Goal: Task Accomplishment & Management: Manage account settings

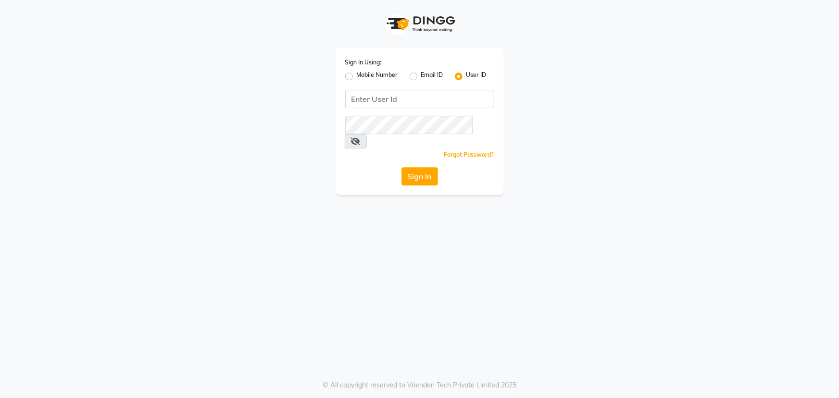
click at [357, 74] on label "Mobile Number" at bounding box center [377, 77] width 41 height 12
click at [357, 74] on input "Mobile Number" at bounding box center [360, 74] width 6 height 6
radio input "true"
radio input "false"
click at [403, 101] on input "Username" at bounding box center [436, 99] width 117 height 18
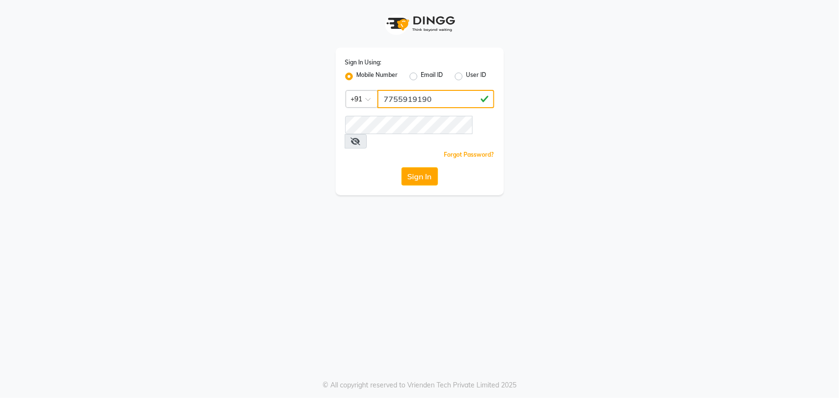
type input "7755919190"
click at [422, 167] on button "Sign In" at bounding box center [420, 176] width 37 height 18
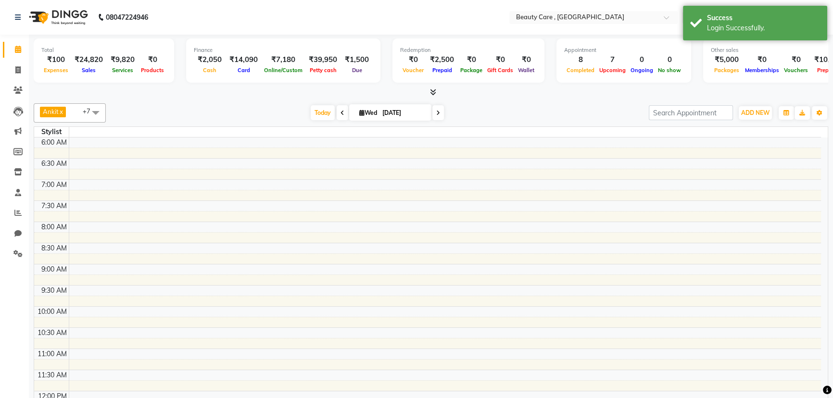
select select "en"
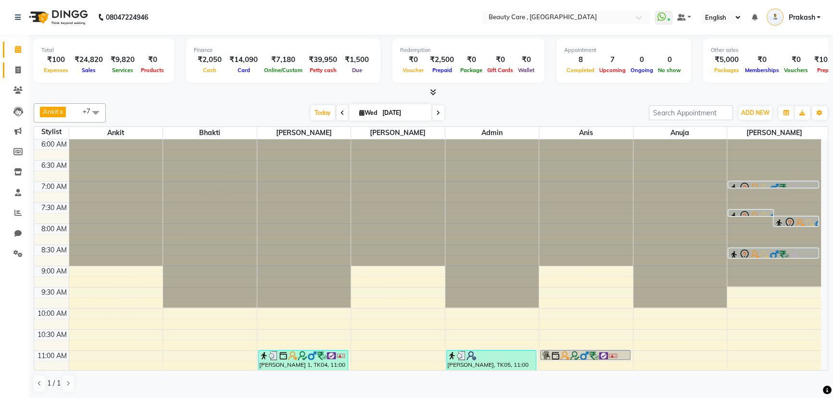
click at [19, 76] on link "Invoice" at bounding box center [14, 71] width 23 height 16
select select "service"
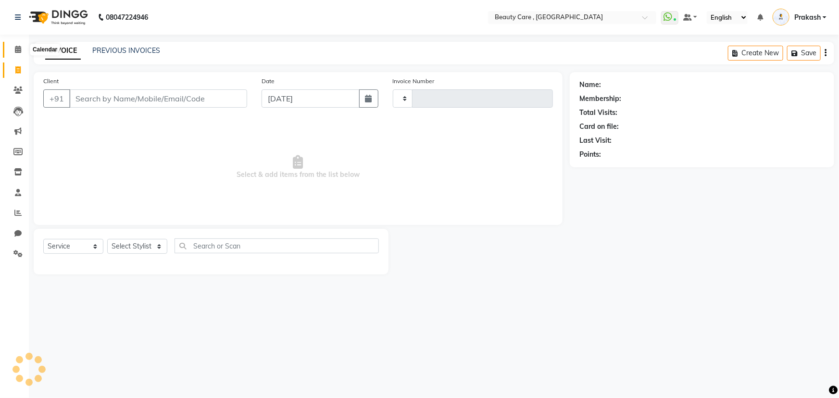
type input "3053"
click at [18, 48] on icon at bounding box center [18, 49] width 6 height 7
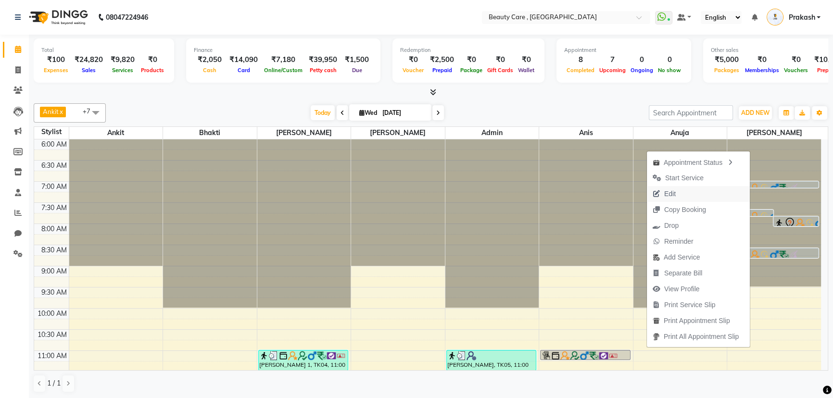
click at [667, 193] on span "Edit" at bounding box center [670, 194] width 12 height 10
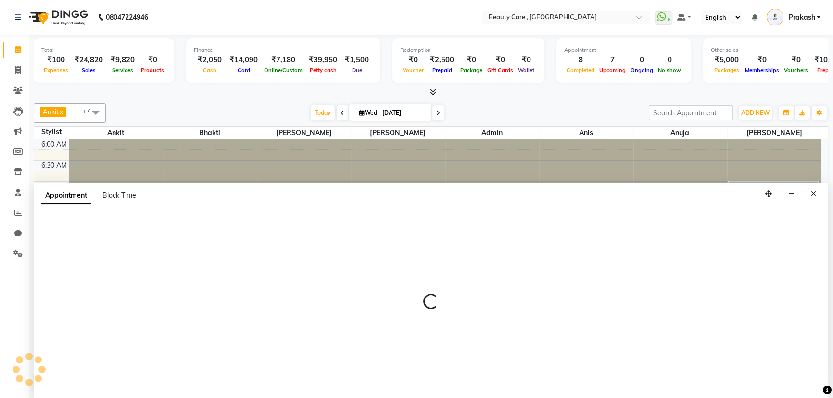
select select "tentative"
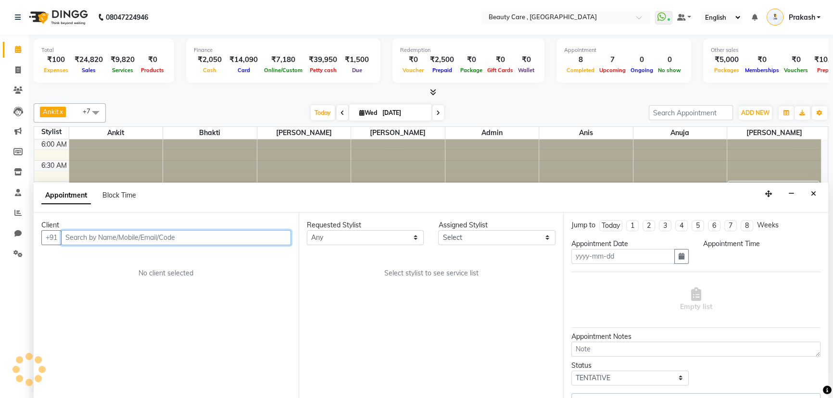
type input "[DATE]"
select select "77951"
select select "420"
select select "3157"
select select "2099"
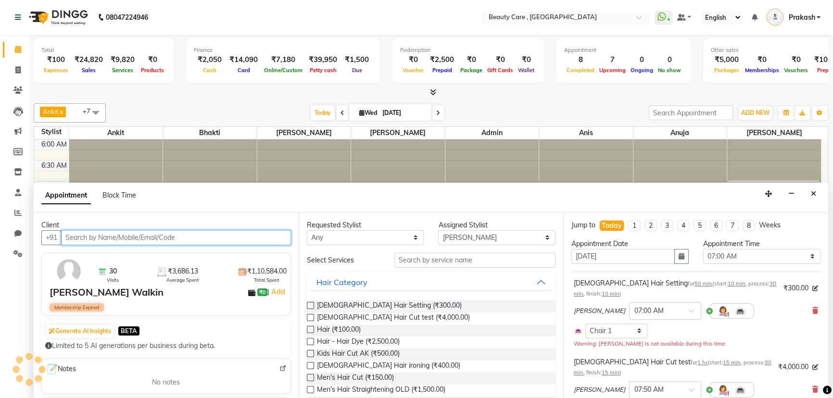
scroll to position [422, 0]
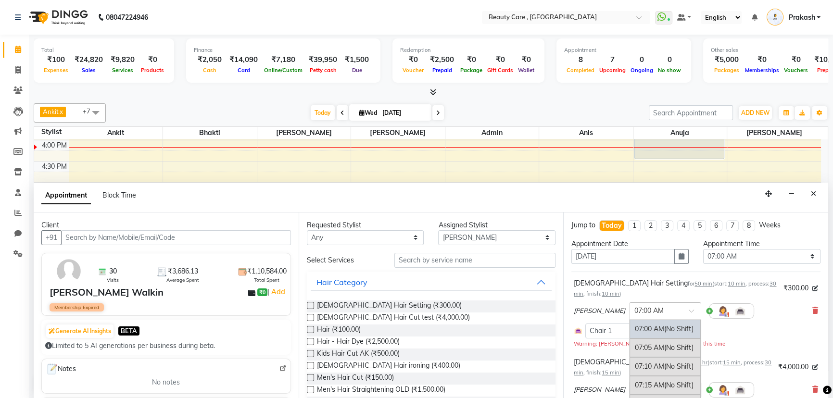
click at [636, 307] on input "text" at bounding box center [656, 310] width 42 height 10
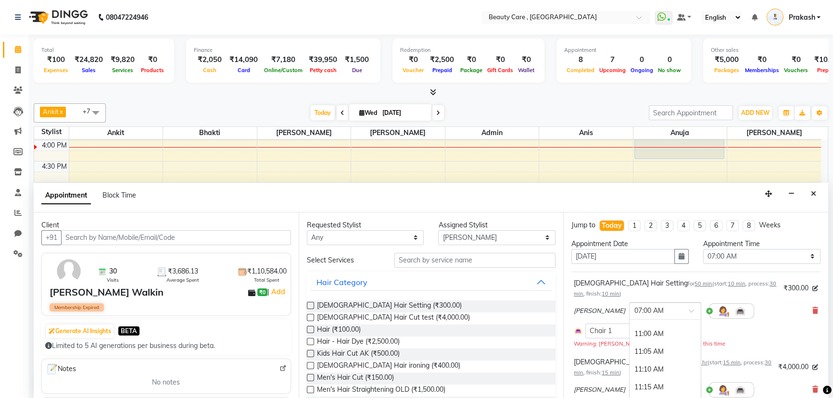
scroll to position [892, 0]
click at [630, 348] on div "11:10 AM" at bounding box center [665, 355] width 71 height 18
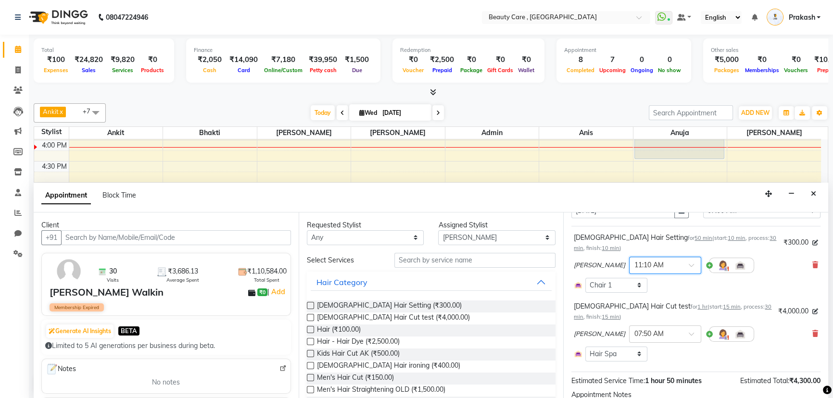
scroll to position [50, 0]
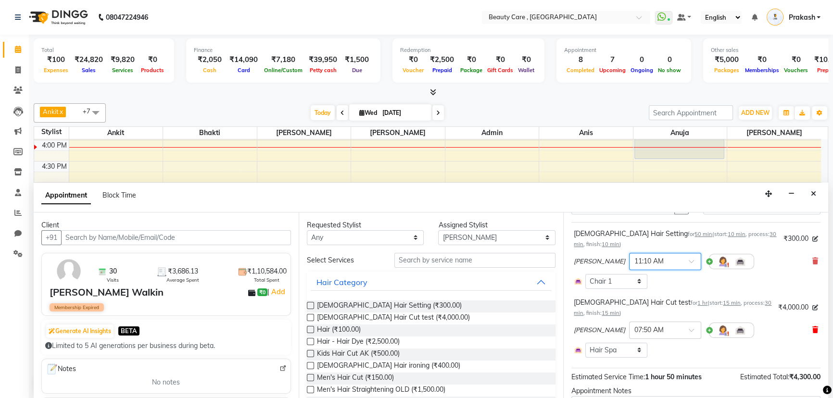
click at [813, 328] on icon at bounding box center [816, 330] width 6 height 7
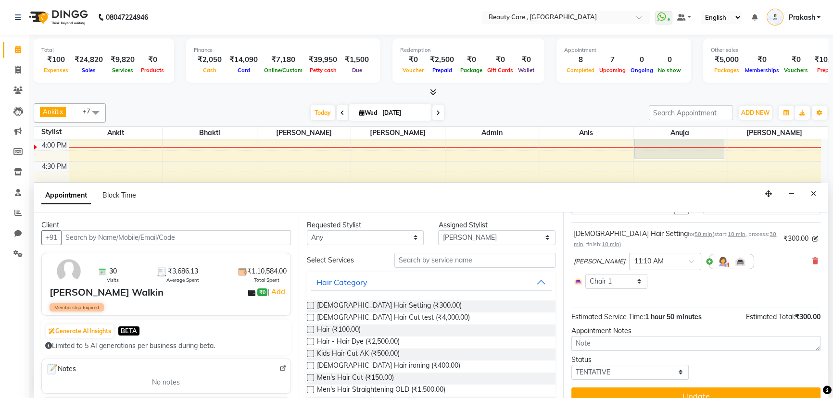
scroll to position [63, 0]
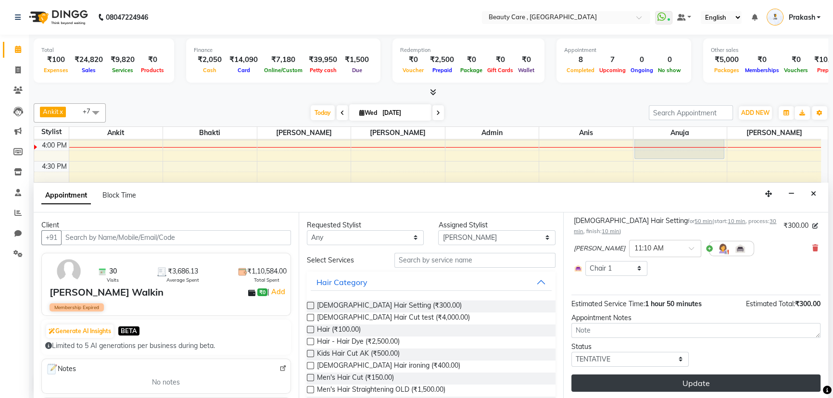
click at [708, 375] on button "Update" at bounding box center [695, 383] width 249 height 17
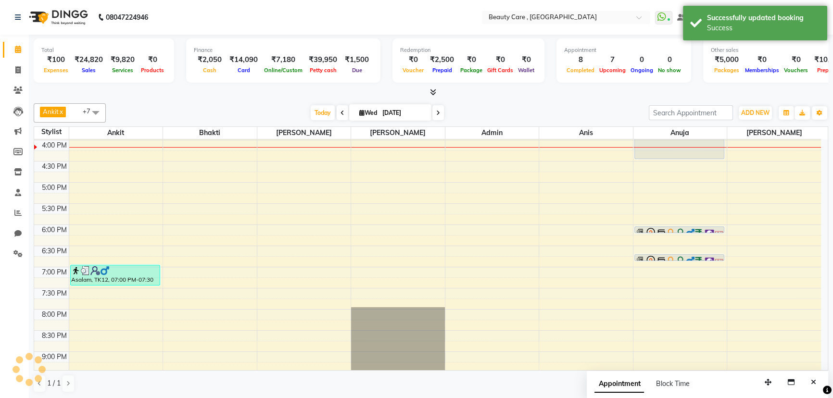
scroll to position [0, 0]
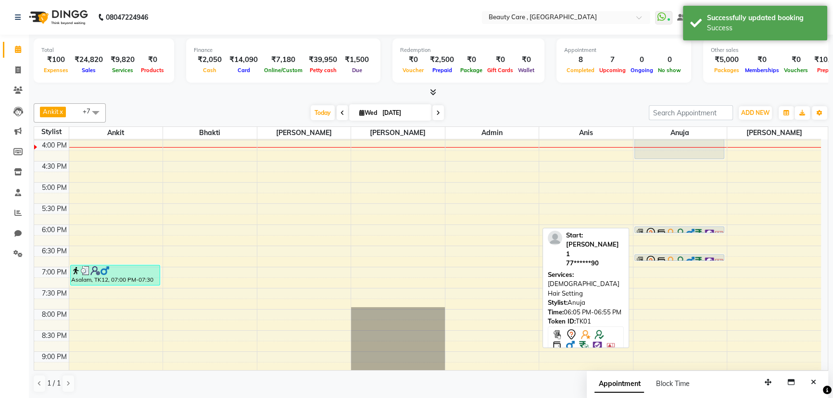
click at [682, 229] on img at bounding box center [681, 234] width 10 height 10
select select "7"
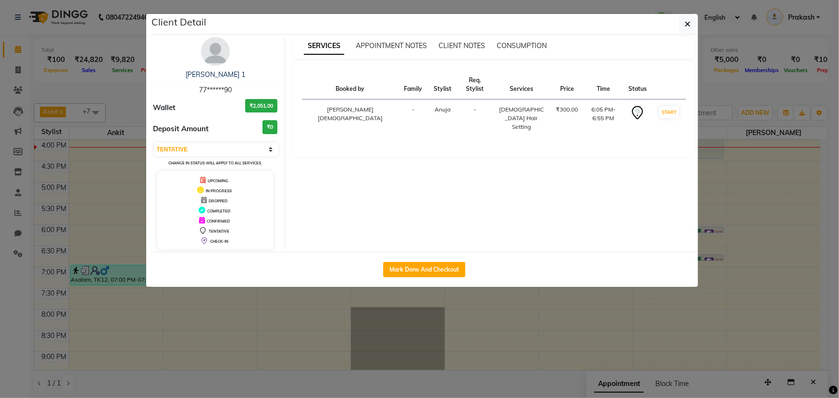
drag, startPoint x: 682, startPoint y: 229, endPoint x: 777, endPoint y: 281, distance: 108.3
click at [777, 281] on ngb-modal-window "Client Detail [PERSON_NAME] 1 77******90 Wallet ₹2,051.00 Deposit Amount ₹0 Sel…" at bounding box center [419, 199] width 839 height 398
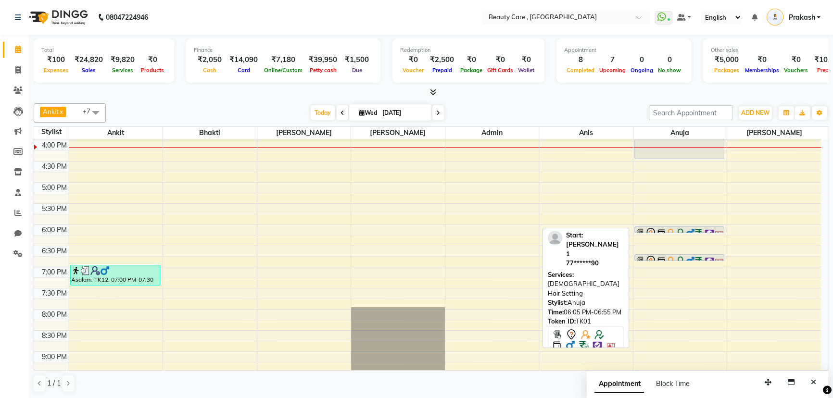
click at [680, 229] on img at bounding box center [681, 234] width 10 height 10
select select "7"
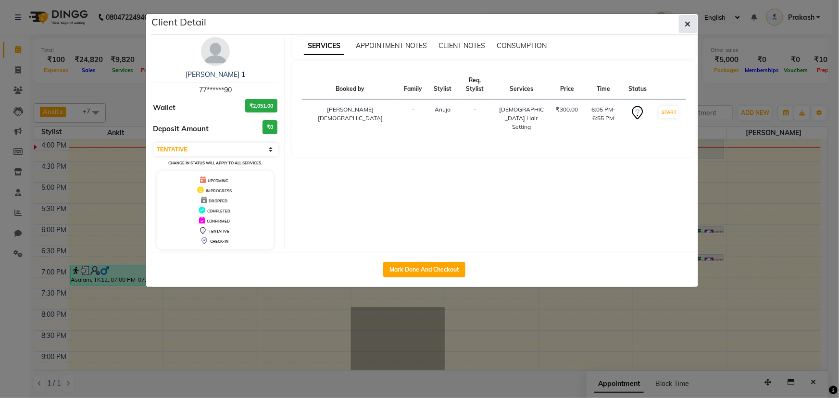
click at [685, 22] on button "button" at bounding box center [688, 24] width 18 height 18
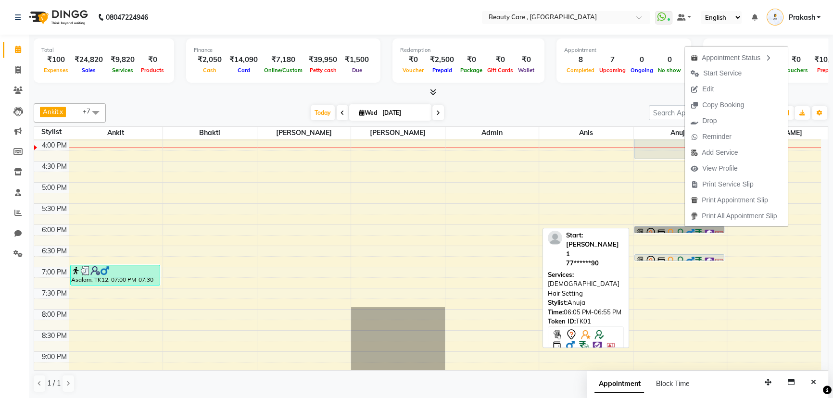
click at [666, 230] on link "[PERSON_NAME] 1, TK01, 06:05 PM-06:55 PM, [DEMOGRAPHIC_DATA] Hair Setting" at bounding box center [680, 230] width 90 height 7
select select "7"
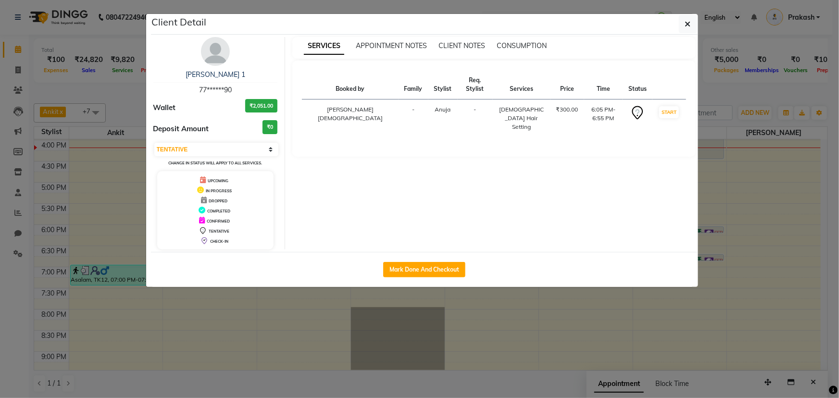
click at [652, 257] on div "Mark Done And Checkout" at bounding box center [424, 269] width 547 height 35
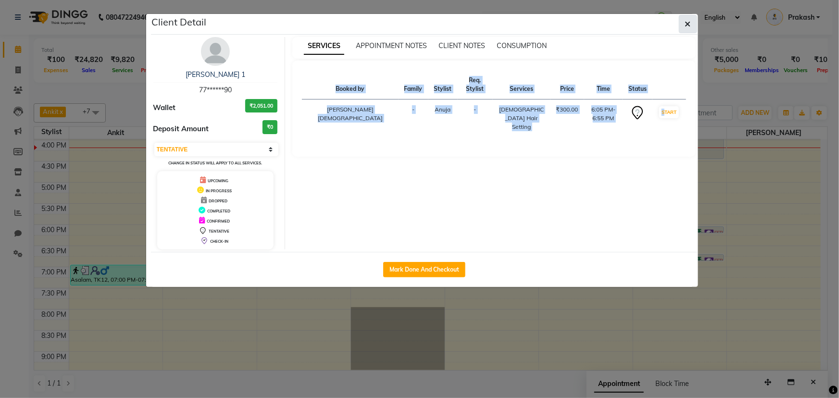
click at [689, 25] on icon "button" at bounding box center [689, 24] width 6 height 8
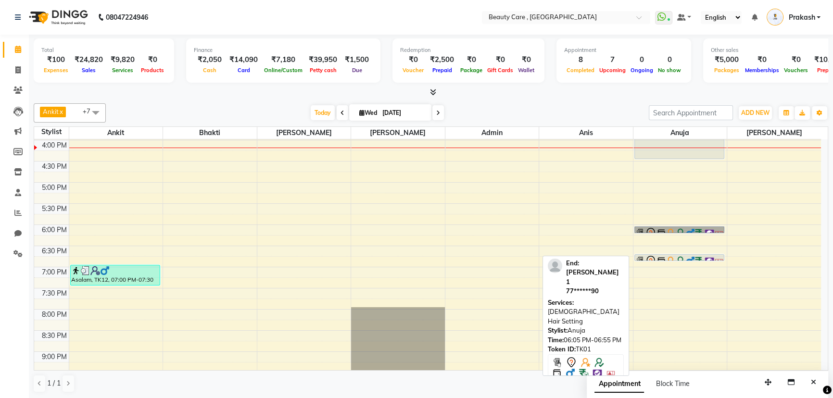
click at [673, 256] on img at bounding box center [671, 261] width 10 height 10
select select "7"
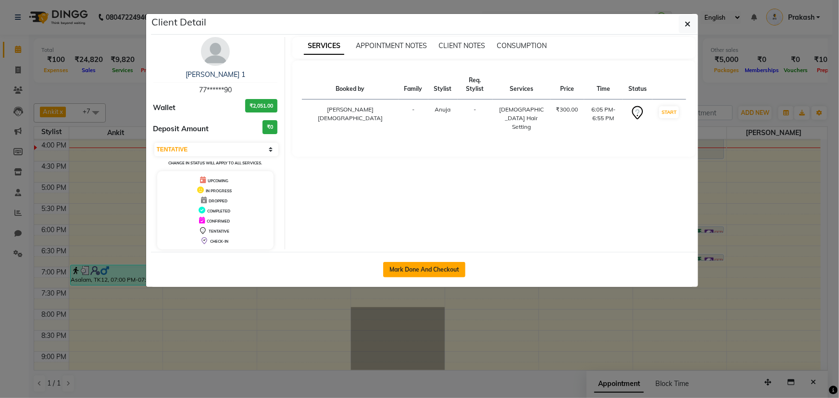
click at [427, 269] on button "Mark Done And Checkout" at bounding box center [424, 269] width 82 height 15
select select "service"
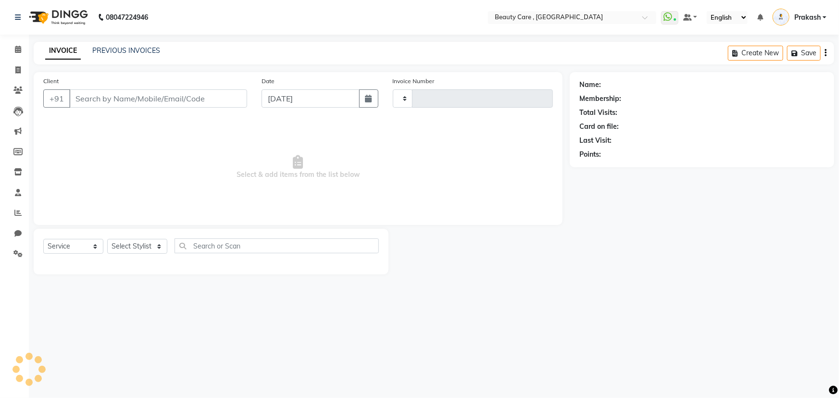
type input "3053"
select select "5646"
type input "77******90"
select select "68255"
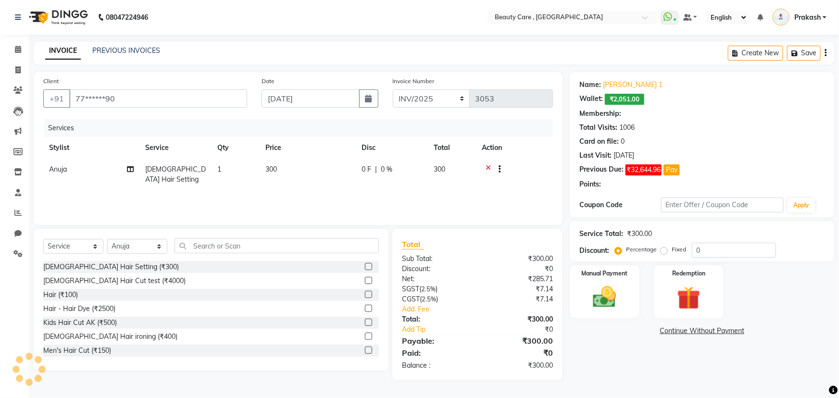
type input "50"
select select "2: Object"
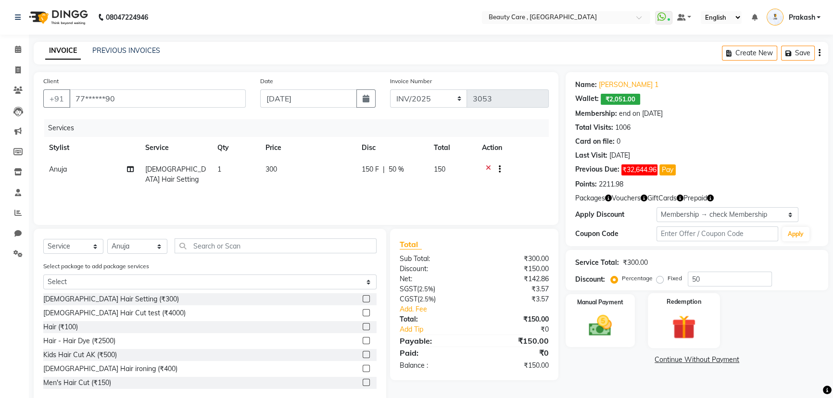
click at [678, 322] on img at bounding box center [684, 327] width 39 height 30
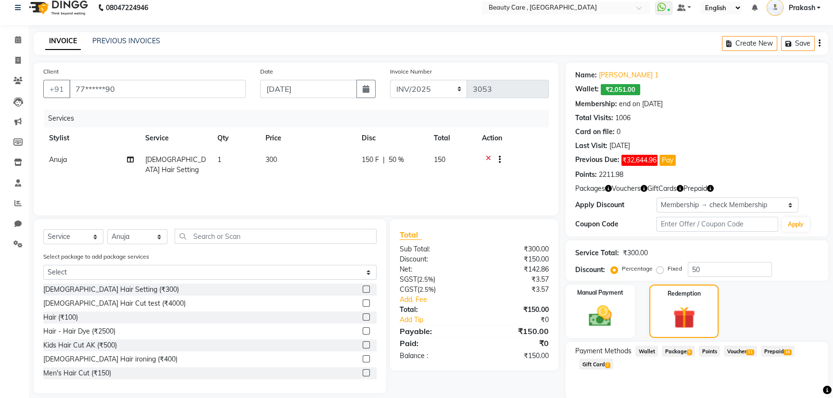
scroll to position [45, 0]
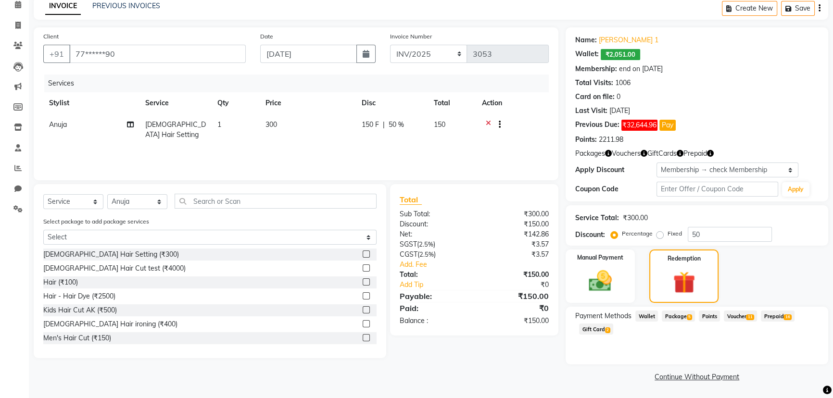
click at [674, 317] on span "Package 5" at bounding box center [678, 316] width 33 height 11
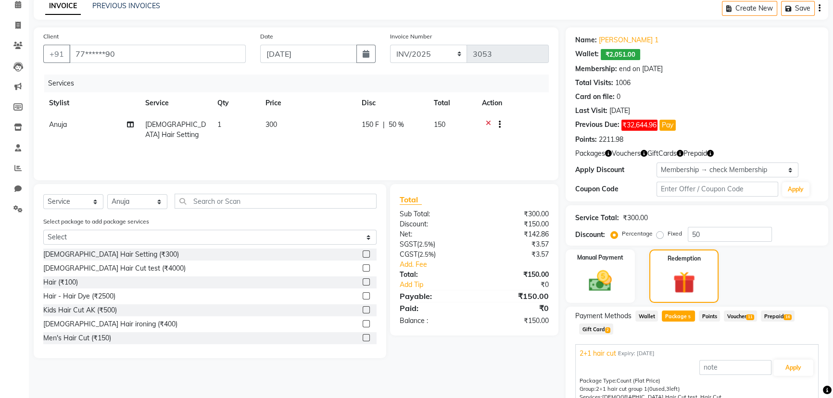
click at [774, 319] on span "Prepaid 16" at bounding box center [778, 316] width 34 height 11
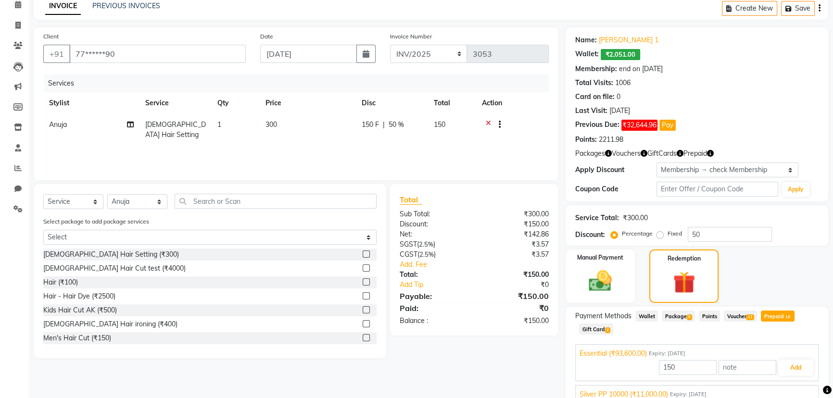
click at [783, 359] on div "150 Add" at bounding box center [697, 368] width 235 height 18
click at [779, 366] on button "Add" at bounding box center [795, 368] width 35 height 16
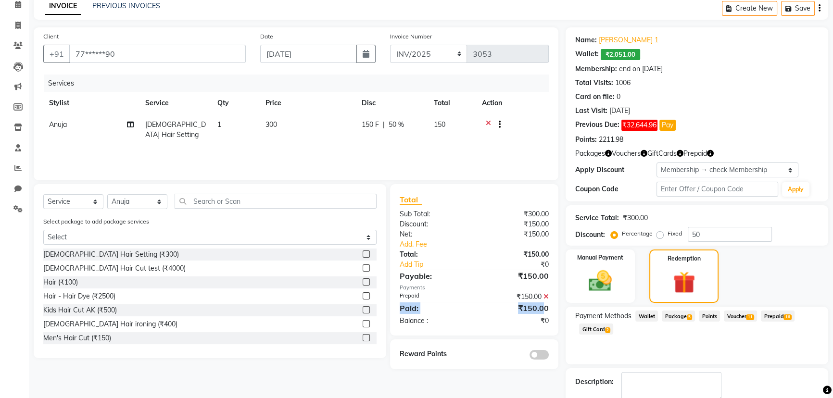
drag, startPoint x: 395, startPoint y: 304, endPoint x: 546, endPoint y: 306, distance: 150.1
click at [546, 306] on div "Paid: ₹150.00" at bounding box center [475, 309] width 164 height 12
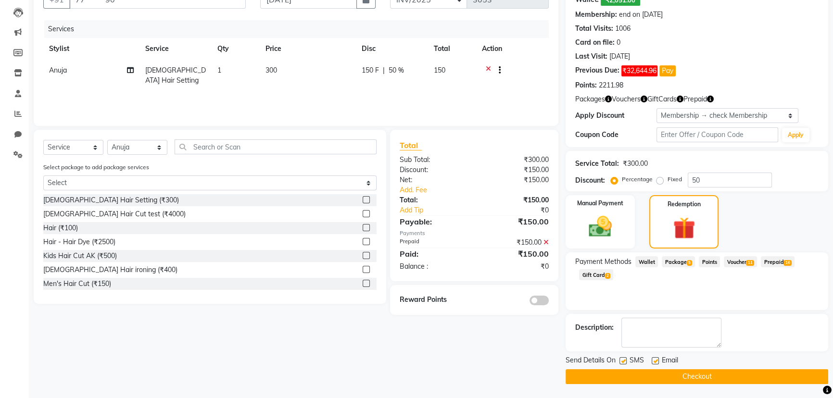
click at [622, 358] on label at bounding box center [623, 360] width 7 height 7
click at [622, 358] on input "checkbox" at bounding box center [623, 361] width 6 height 6
checkbox input "false"
click at [650, 358] on div "SMS" at bounding box center [636, 361] width 32 height 12
click at [657, 358] on label at bounding box center [655, 360] width 7 height 7
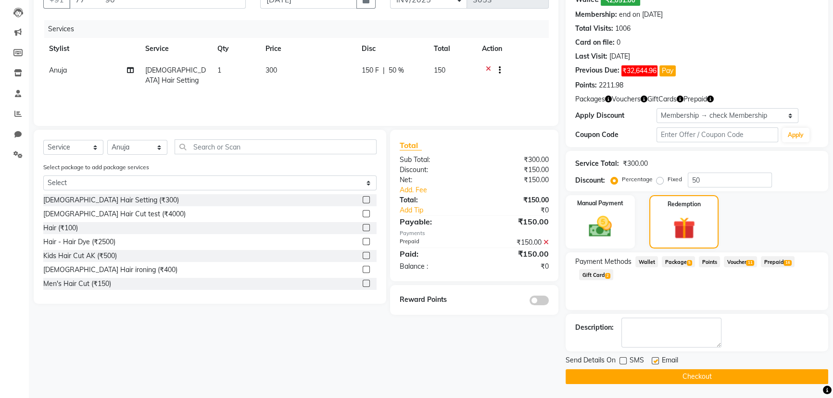
click at [657, 358] on input "checkbox" at bounding box center [655, 361] width 6 height 6
checkbox input "false"
click at [678, 374] on button "Checkout" at bounding box center [697, 376] width 263 height 15
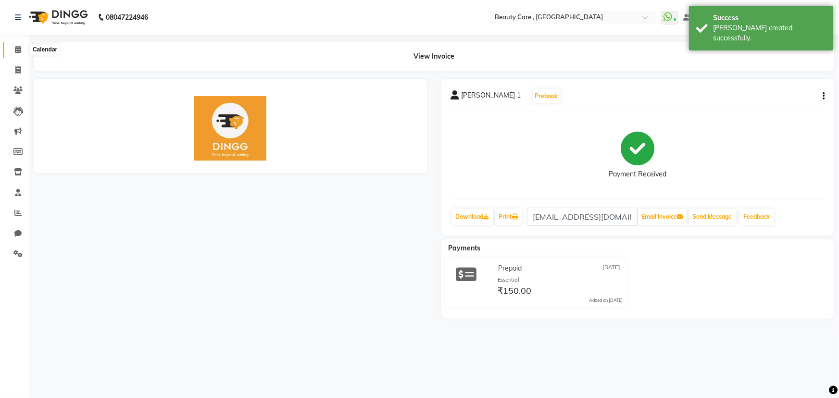
click at [10, 47] on span at bounding box center [18, 49] width 17 height 11
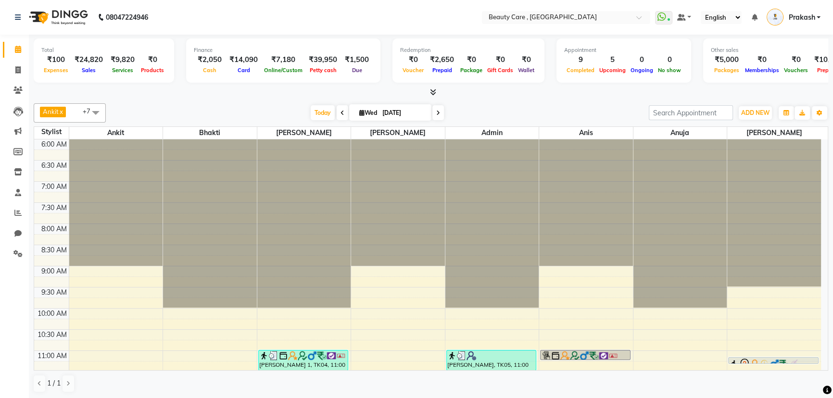
drag, startPoint x: 57, startPoint y: 49, endPoint x: 124, endPoint y: 71, distance: 70.4
click at [124, 71] on div "Total ₹100 Expenses ₹24,820 Sales ₹9,820 Services ₹0 Products" at bounding box center [104, 60] width 140 height 44
click at [77, 39] on div "Total ₹100 Expenses ₹24,820 Sales ₹9,820 Services ₹0 Products" at bounding box center [104, 60] width 140 height 44
drag, startPoint x: 77, startPoint y: 43, endPoint x: 112, endPoint y: 67, distance: 42.6
click at [111, 67] on div "Total ₹100 Expenses ₹24,820 Sales ₹9,820 Services ₹0 Products" at bounding box center [104, 60] width 140 height 44
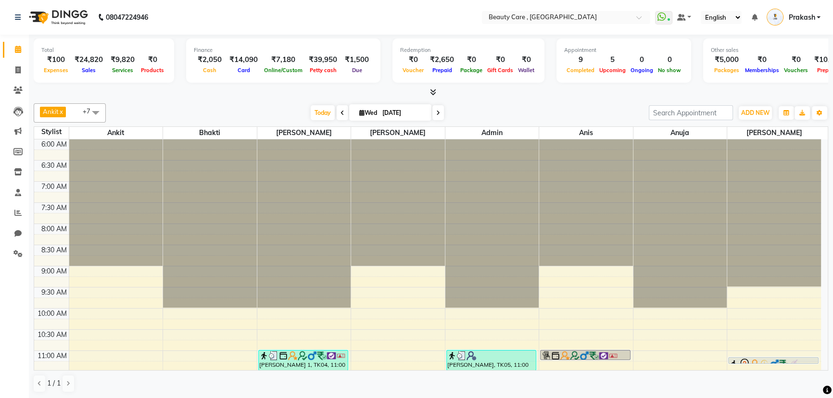
click at [111, 67] on span "Services" at bounding box center [123, 70] width 26 height 7
drag, startPoint x: 146, startPoint y: 63, endPoint x: 162, endPoint y: 63, distance: 16.4
click at [162, 63] on div "₹0" at bounding box center [153, 59] width 28 height 11
drag, startPoint x: 694, startPoint y: 68, endPoint x: 816, endPoint y: 73, distance: 122.8
click at [816, 73] on div "Other sales ₹5,000 Packages ₹0 Memberships ₹0 Vouchers ₹10,000 Prepaids ₹0 Gift…" at bounding box center [794, 60] width 182 height 44
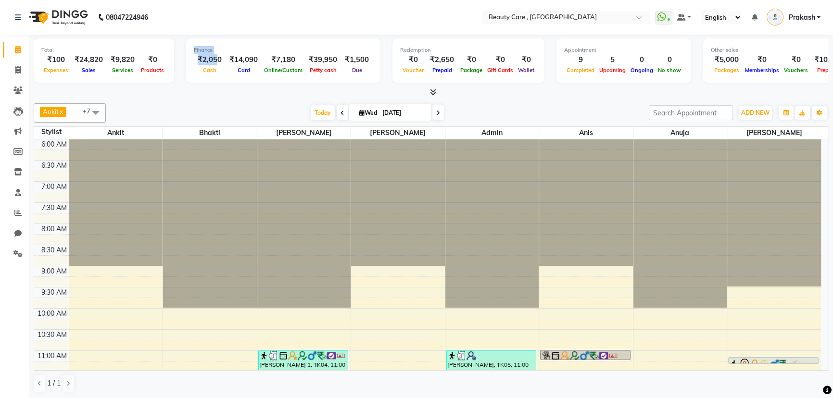
drag, startPoint x: 178, startPoint y: 49, endPoint x: 215, endPoint y: 57, distance: 37.9
click at [215, 57] on div "Total ₹100 Expenses ₹24,820 Sales ₹9,820 Services ₹0 Products Finance ₹2,050 Ca…" at bounding box center [431, 61] width 795 height 47
click at [192, 78] on div "Finance ₹2,050 Cash ₹14,090 Card ₹7,180 Online/Custom ₹39,950 [PERSON_NAME] cas…" at bounding box center [283, 60] width 194 height 44
drag, startPoint x: 199, startPoint y: 60, endPoint x: 296, endPoint y: 46, distance: 98.7
click at [296, 46] on div "Finance ₹2,050 Cash ₹14,090 Card ₹7,180 Online/Custom ₹39,950 [PERSON_NAME] cas…" at bounding box center [283, 60] width 194 height 44
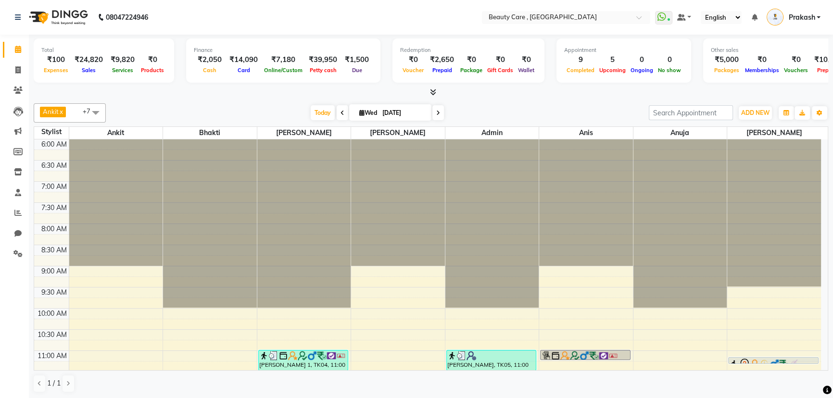
click at [296, 46] on div "Finance" at bounding box center [283, 50] width 179 height 8
drag, startPoint x: 297, startPoint y: 49, endPoint x: 322, endPoint y: 40, distance: 26.8
click at [322, 40] on div "Finance ₹2,050 Cash ₹14,090 Card ₹7,180 Online/Custom ₹39,950 [PERSON_NAME] cas…" at bounding box center [283, 60] width 194 height 44
drag, startPoint x: 319, startPoint y: 46, endPoint x: 328, endPoint y: 67, distance: 22.9
click at [328, 67] on div "Finance ₹2,050 Cash ₹14,090 Card ₹7,180 Online/Custom ₹39,950 [PERSON_NAME] cas…" at bounding box center [283, 60] width 194 height 44
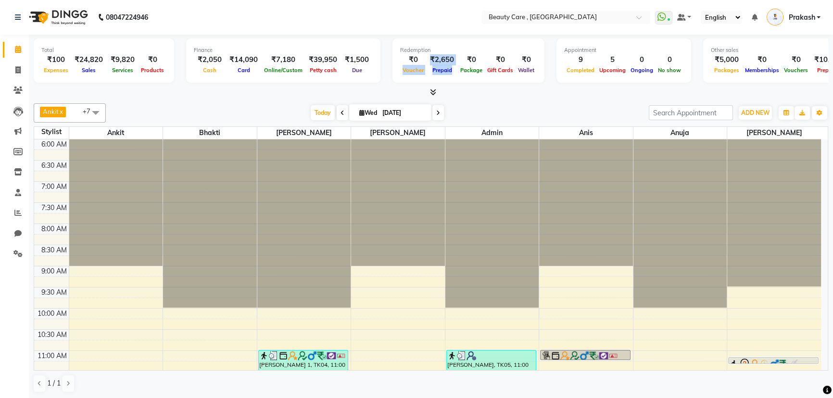
drag, startPoint x: 390, startPoint y: 70, endPoint x: 449, endPoint y: 72, distance: 59.2
click at [449, 72] on div "Redemption ₹0 Voucher ₹2,650 Prepaid ₹0 Package ₹0 Gift Cards ₹0 Wallet" at bounding box center [469, 60] width 152 height 44
drag, startPoint x: 428, startPoint y: 43, endPoint x: 478, endPoint y: 63, distance: 54.0
click at [478, 63] on div "Redemption ₹0 Voucher ₹2,650 Prepaid ₹0 Package ₹0 Gift Cards ₹0 Wallet" at bounding box center [469, 60] width 152 height 44
drag, startPoint x: 555, startPoint y: 68, endPoint x: 605, endPoint y: 67, distance: 50.5
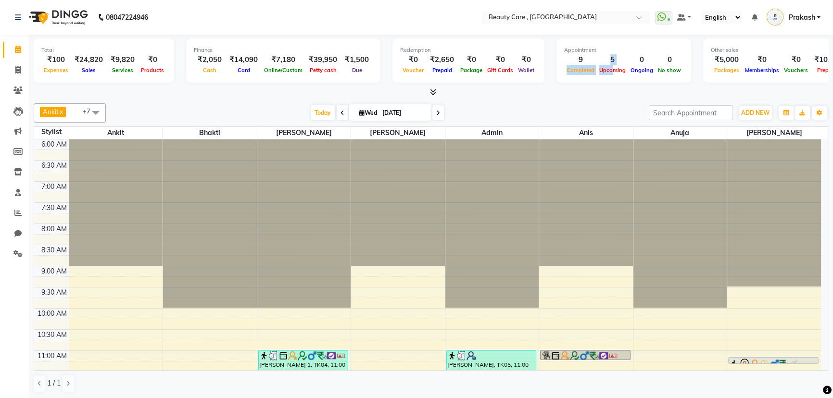
click at [605, 67] on div "Appointment 9 Completed 5 Upcoming 0 Ongoing 0 No show" at bounding box center [624, 60] width 135 height 44
drag, startPoint x: 572, startPoint y: 61, endPoint x: 562, endPoint y: 58, distance: 11.0
click at [564, 58] on div "9" at bounding box center [580, 59] width 33 height 11
drag, startPoint x: 611, startPoint y: 77, endPoint x: 608, endPoint y: 68, distance: 9.5
click at [608, 68] on div "Appointment 9 Completed 5 Upcoming 0 Ongoing 0 No show" at bounding box center [624, 60] width 135 height 44
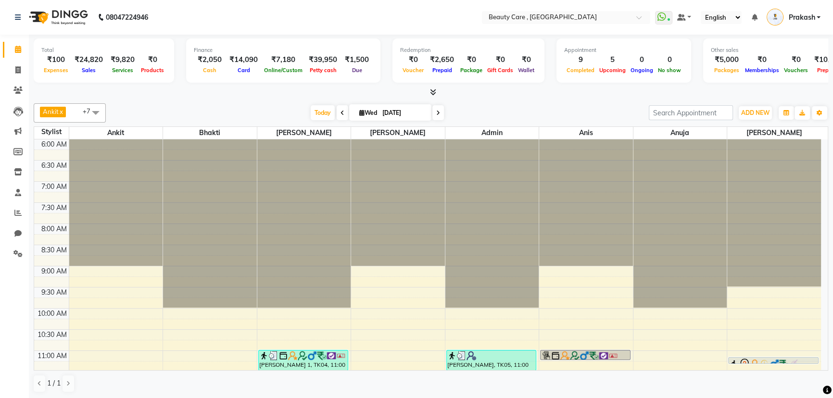
click at [13, 15] on div "08047224946" at bounding box center [82, 17] width 148 height 27
click at [17, 17] on icon at bounding box center [18, 17] width 6 height 7
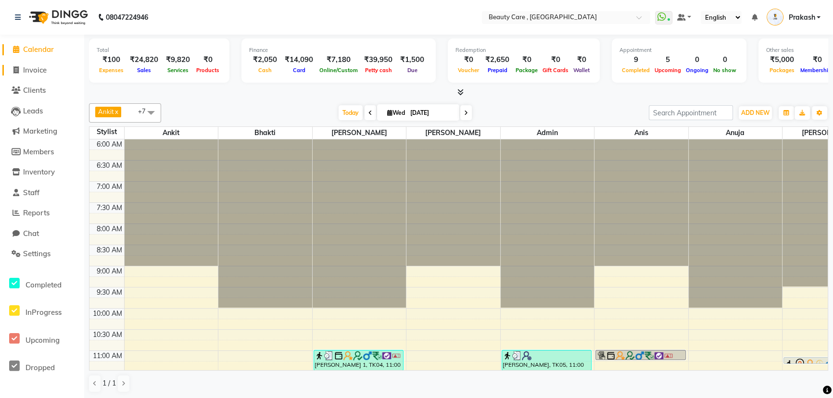
click at [36, 71] on span "Invoice" at bounding box center [35, 69] width 24 height 9
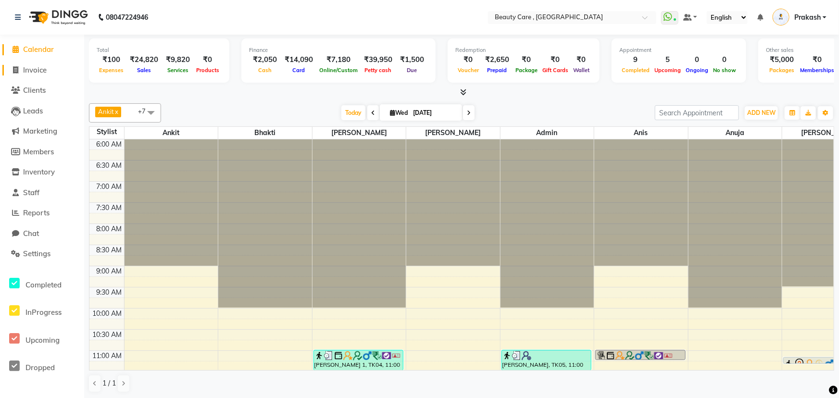
select select "service"
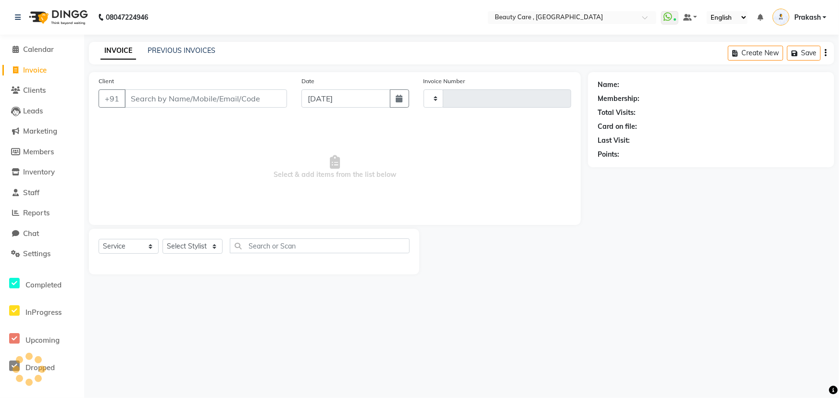
type input "3054"
select select "5646"
click at [36, 90] on span "Clients" at bounding box center [34, 90] width 23 height 9
